Goal: Navigation & Orientation: Find specific page/section

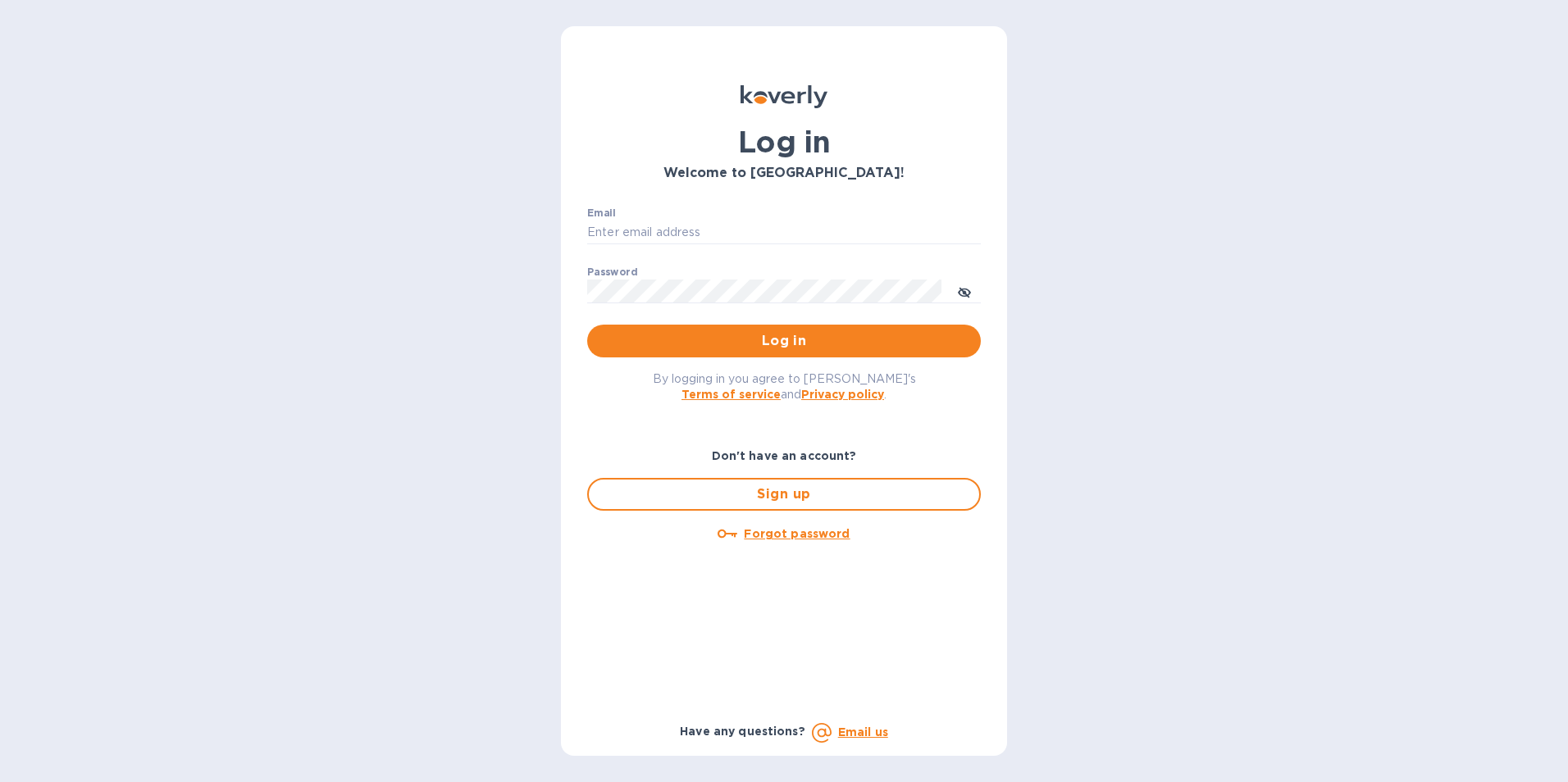
type input "joe@bqbpinc.com"
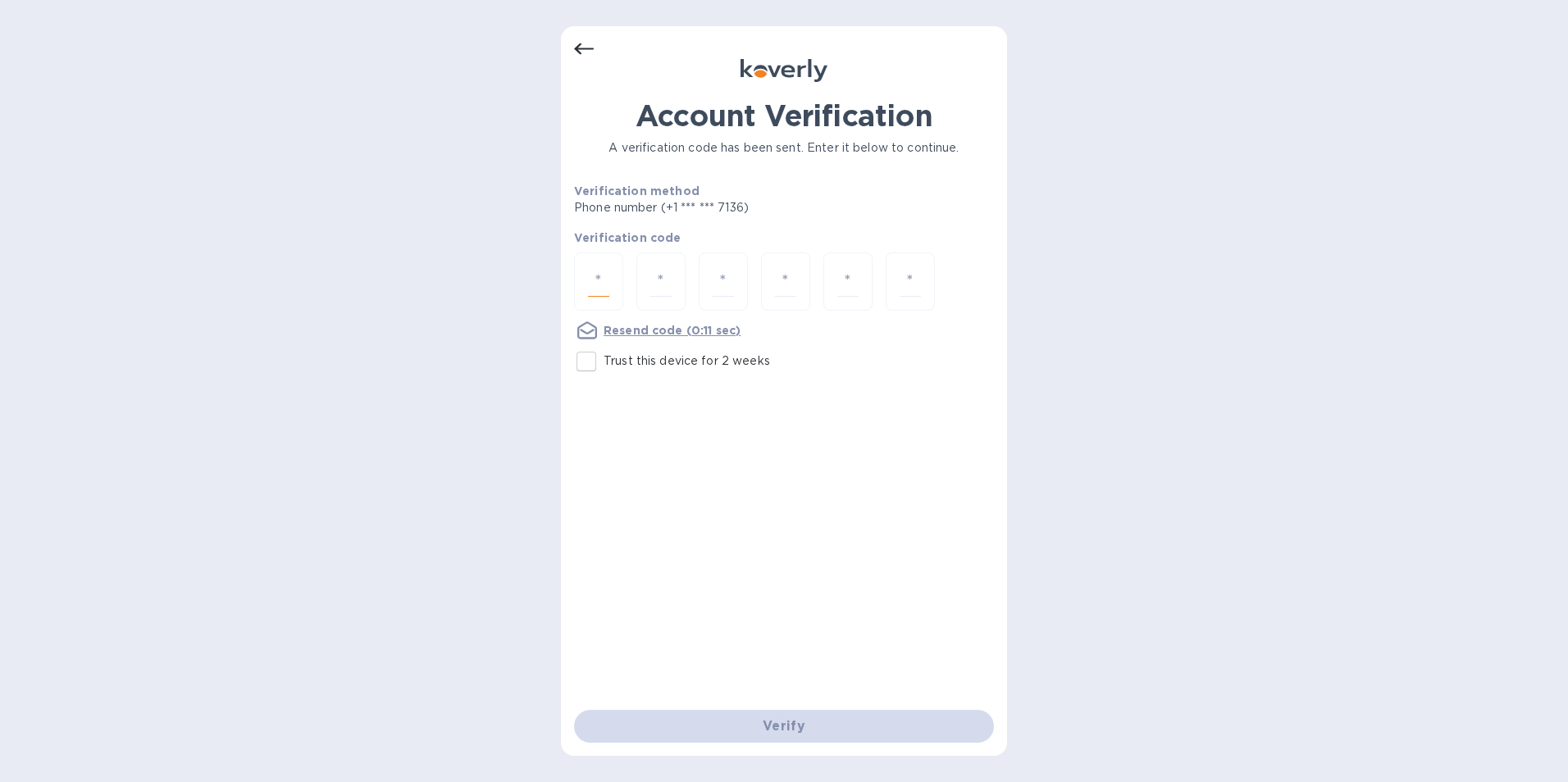
click at [602, 287] on input "number" at bounding box center [598, 281] width 21 height 31
type input "9"
type input "2"
type input "7"
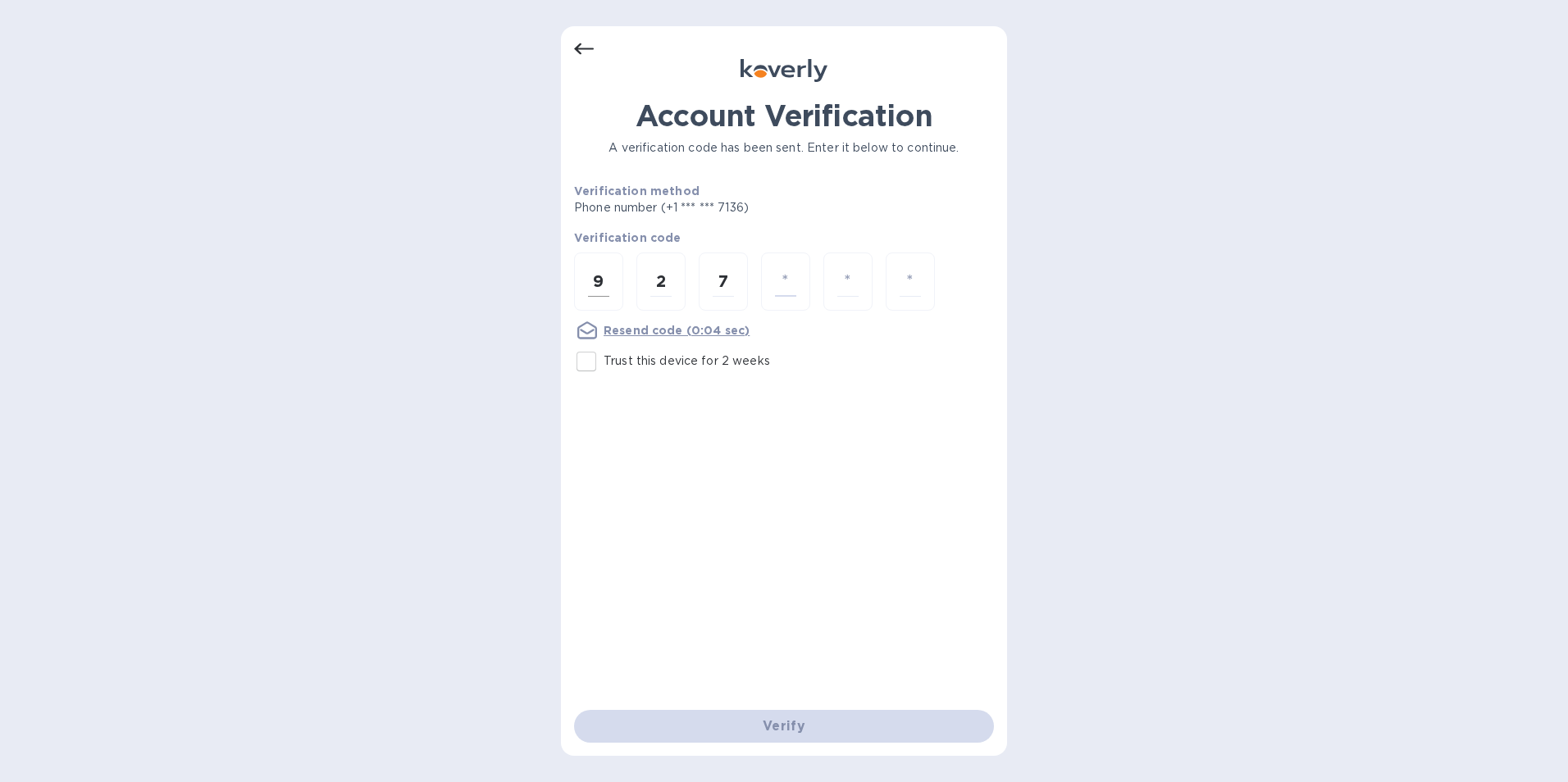
type input "0"
type input "8"
type input "2"
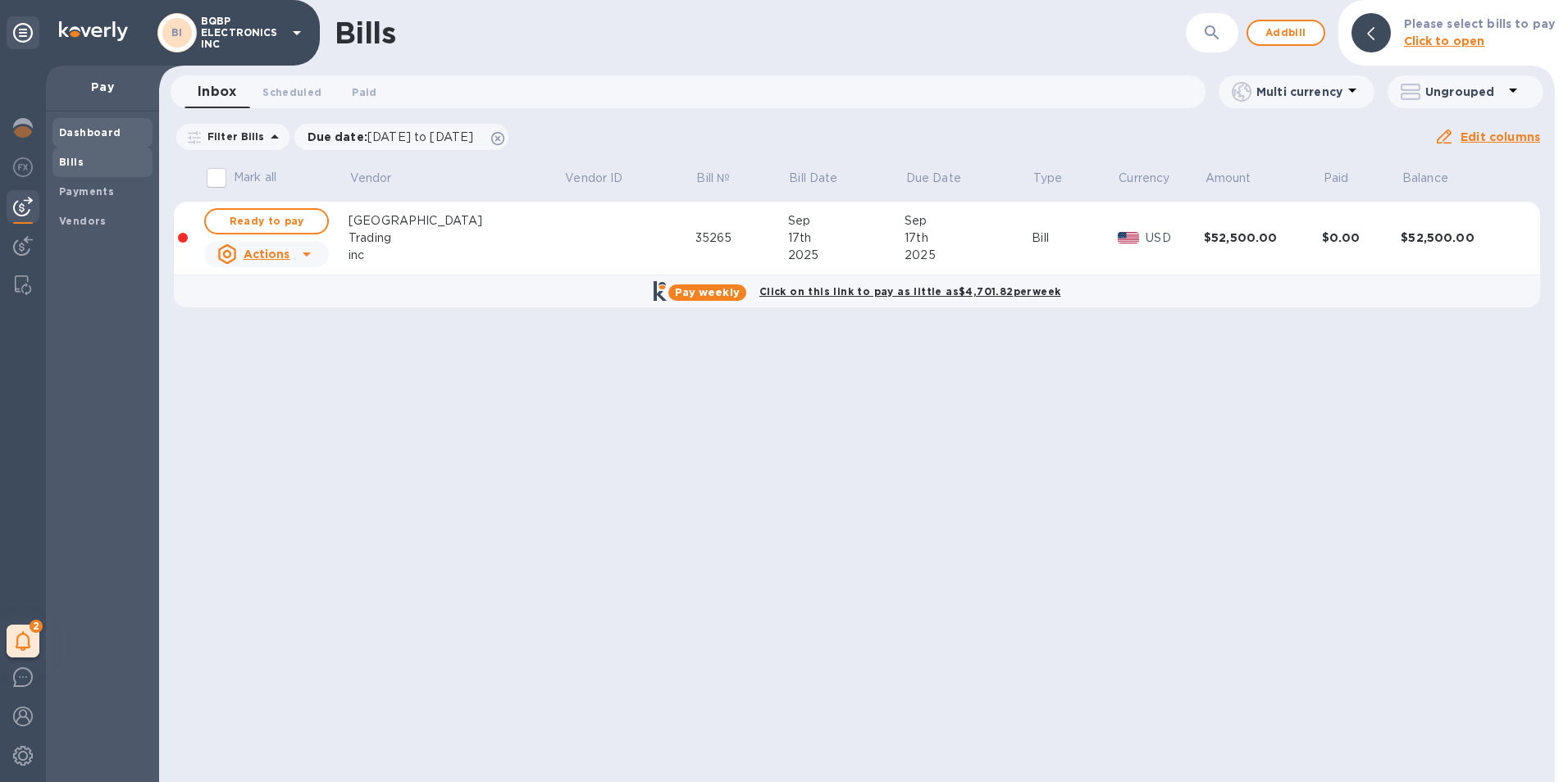
click at [76, 135] on b "Dashboard" at bounding box center [90, 132] width 62 height 12
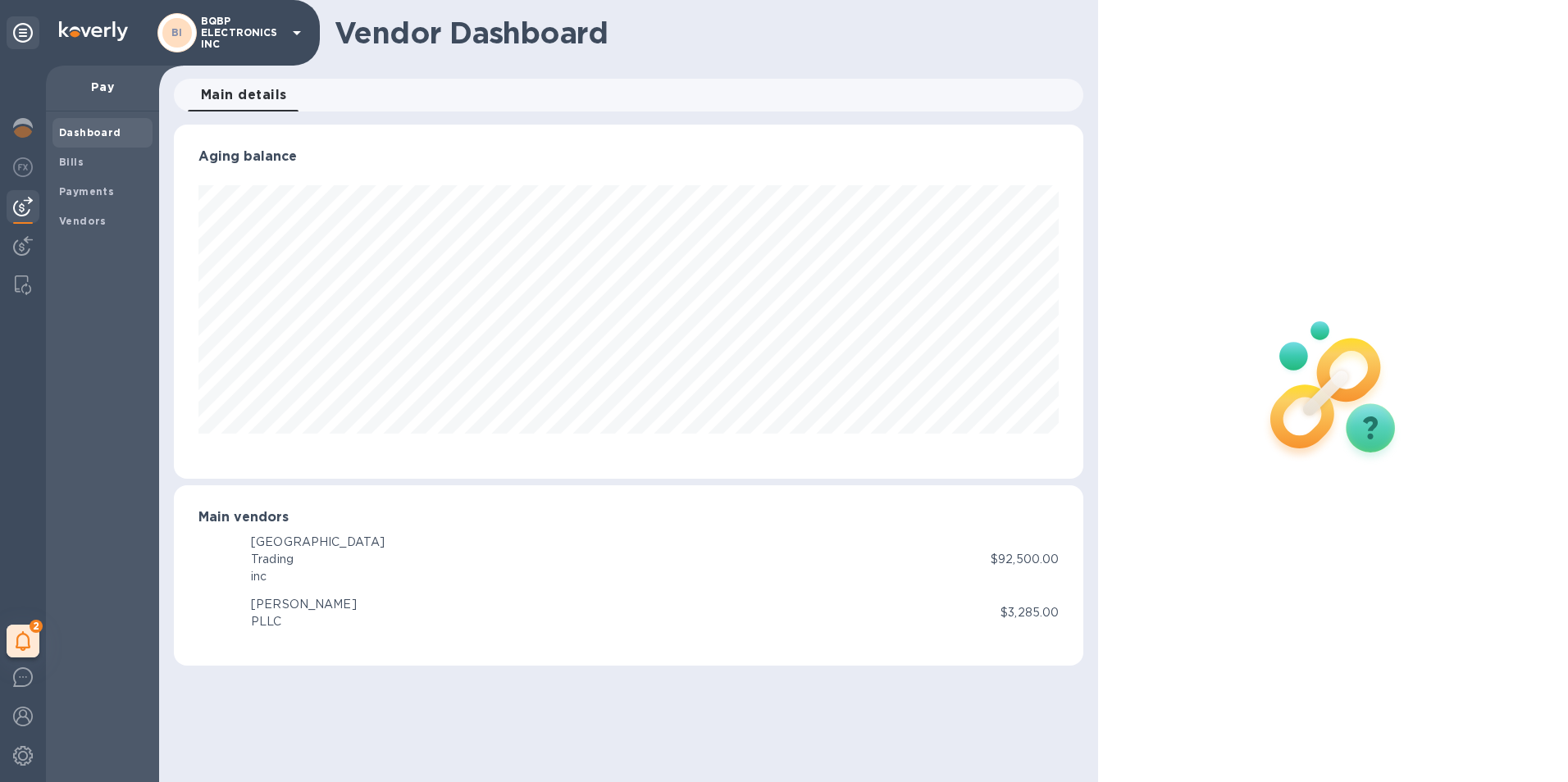
scroll to position [354, 910]
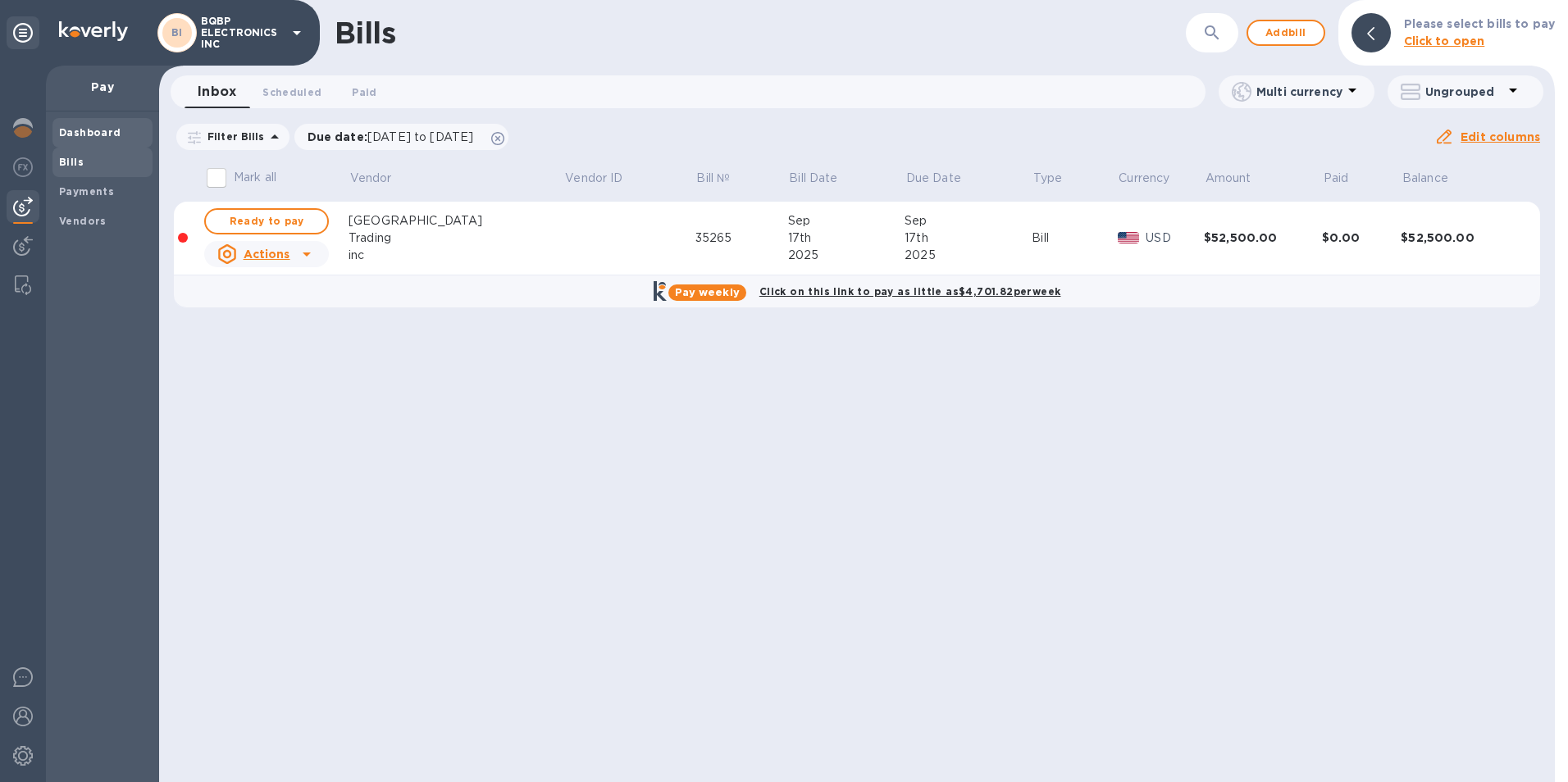
click at [74, 130] on b "Dashboard" at bounding box center [90, 132] width 62 height 12
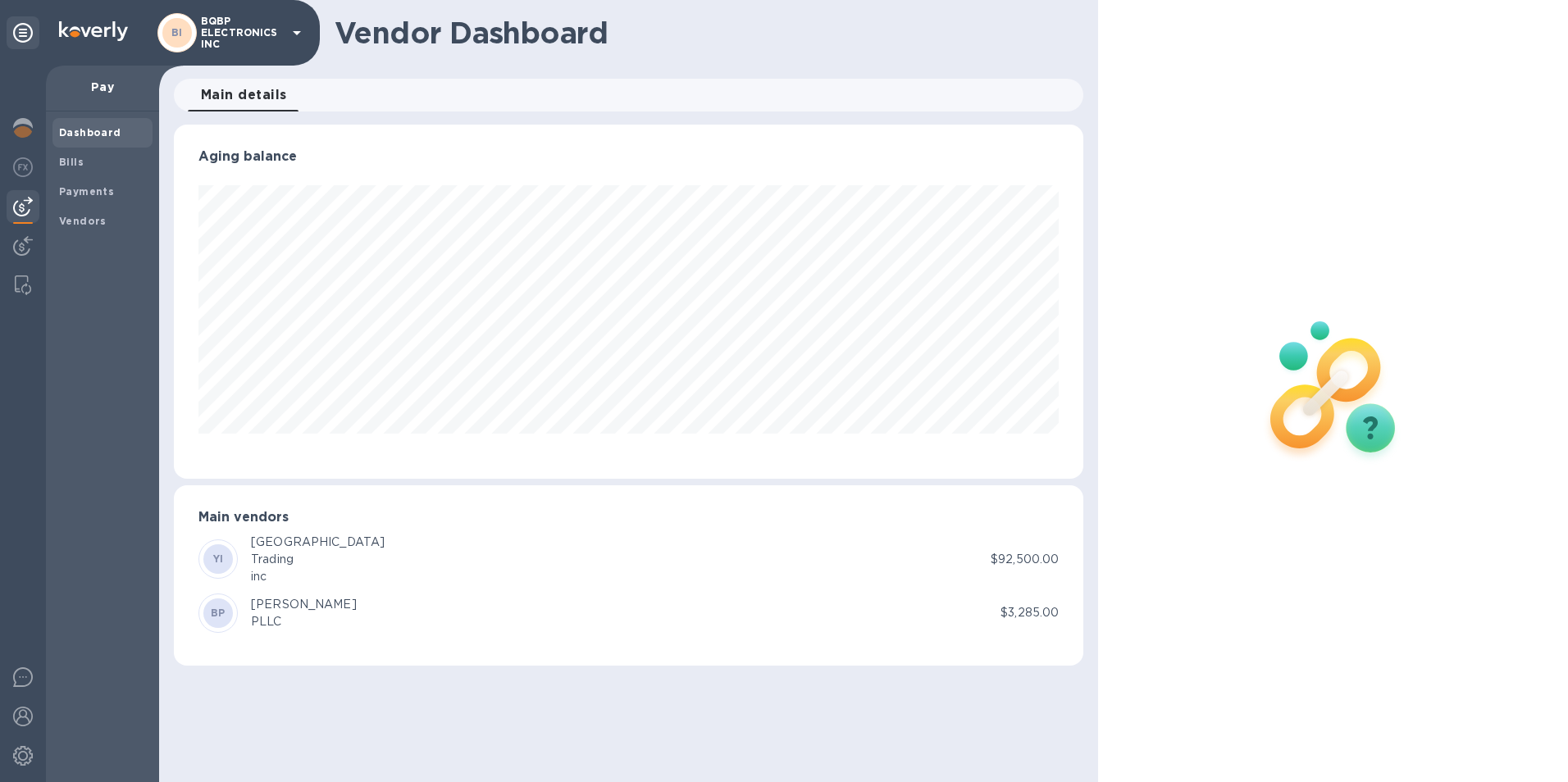
scroll to position [354, 910]
click at [29, 124] on img at bounding box center [22, 127] width 19 height 19
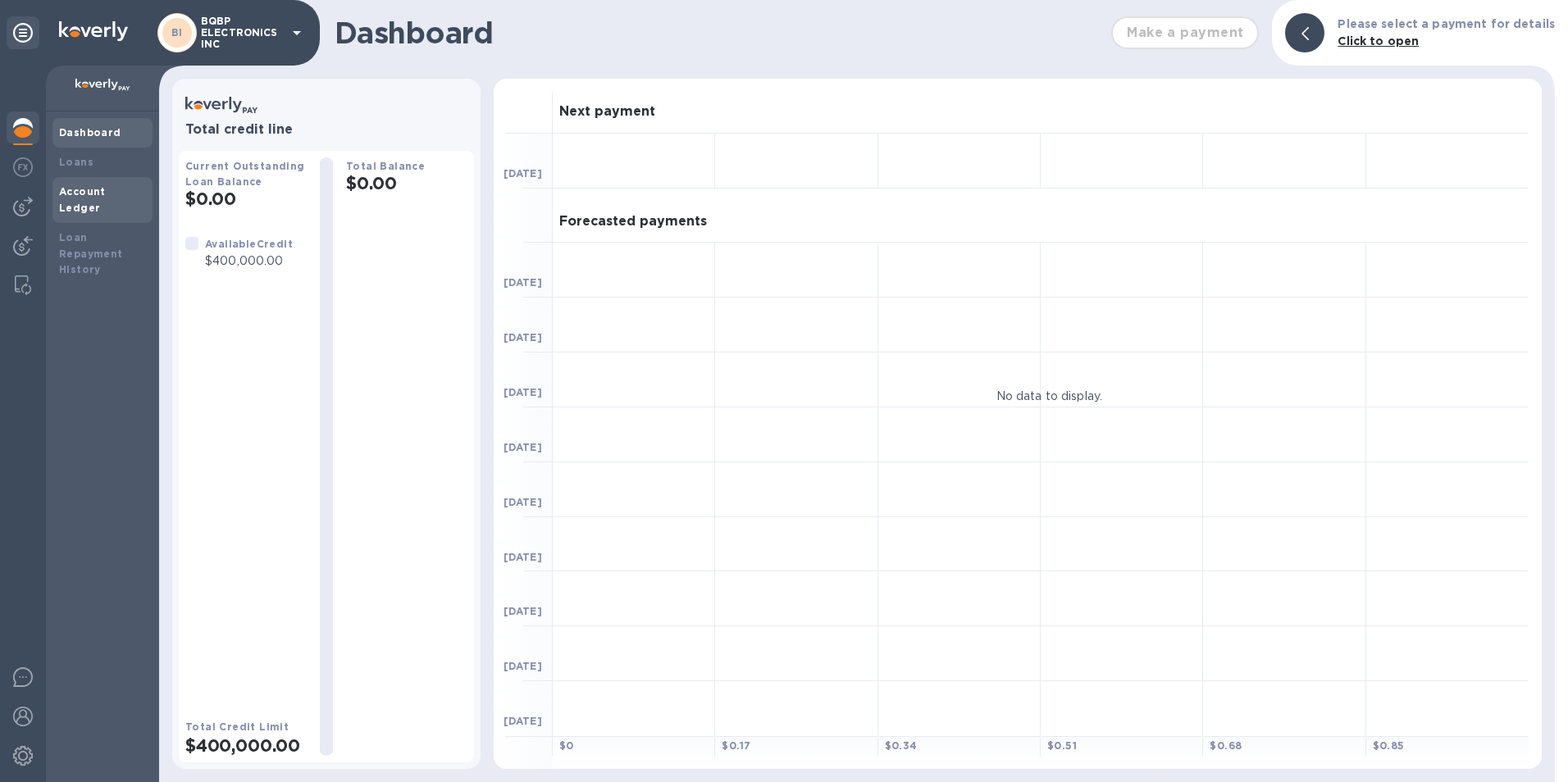
click at [84, 184] on div "Account Ledger" at bounding box center [103, 199] width 87 height 32
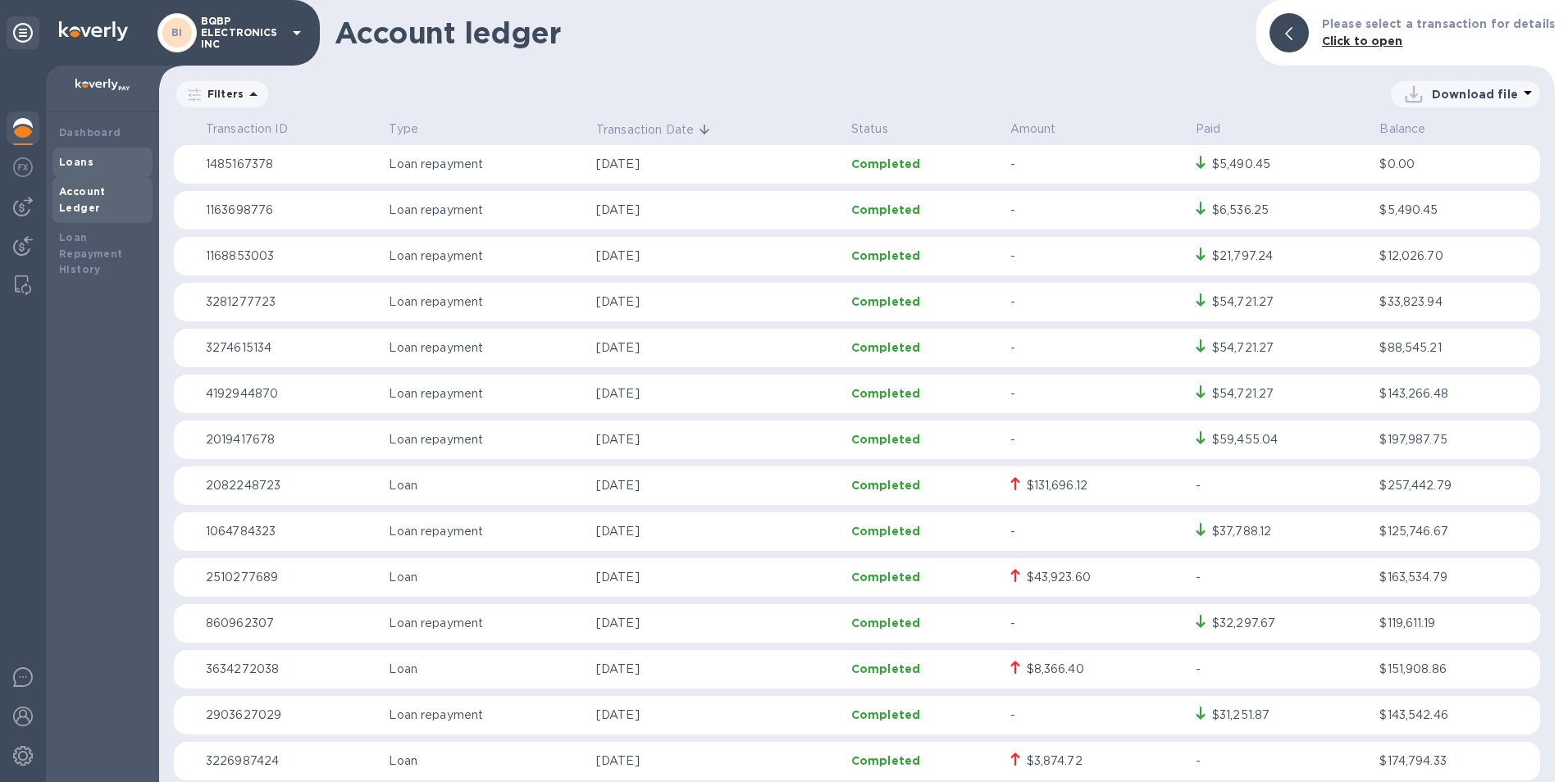
click at [85, 163] on b "Loans" at bounding box center [76, 161] width 34 height 12
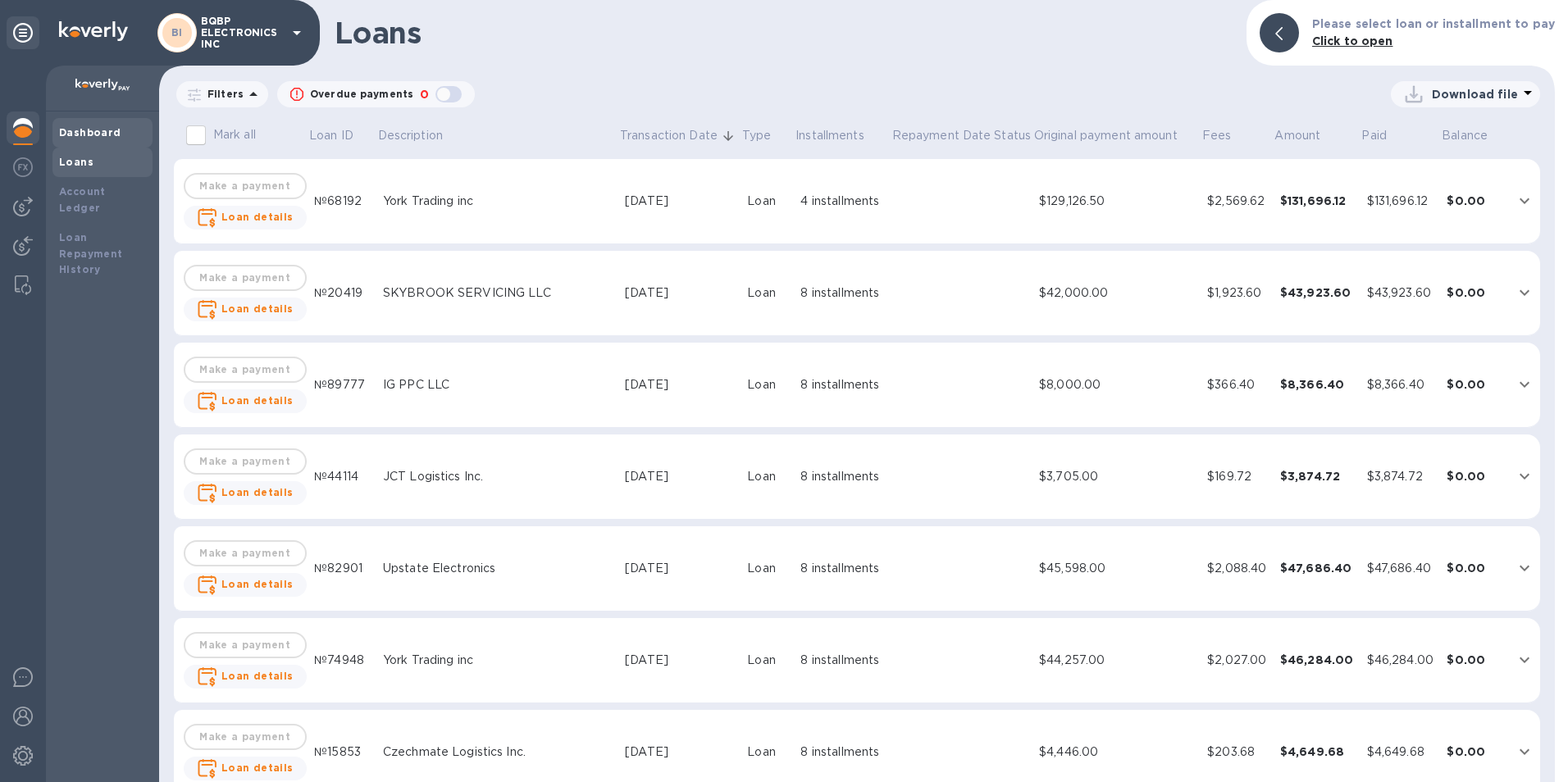
click at [85, 121] on div "Dashboard" at bounding box center [103, 133] width 100 height 30
